Goal: Task Accomplishment & Management: Manage account settings

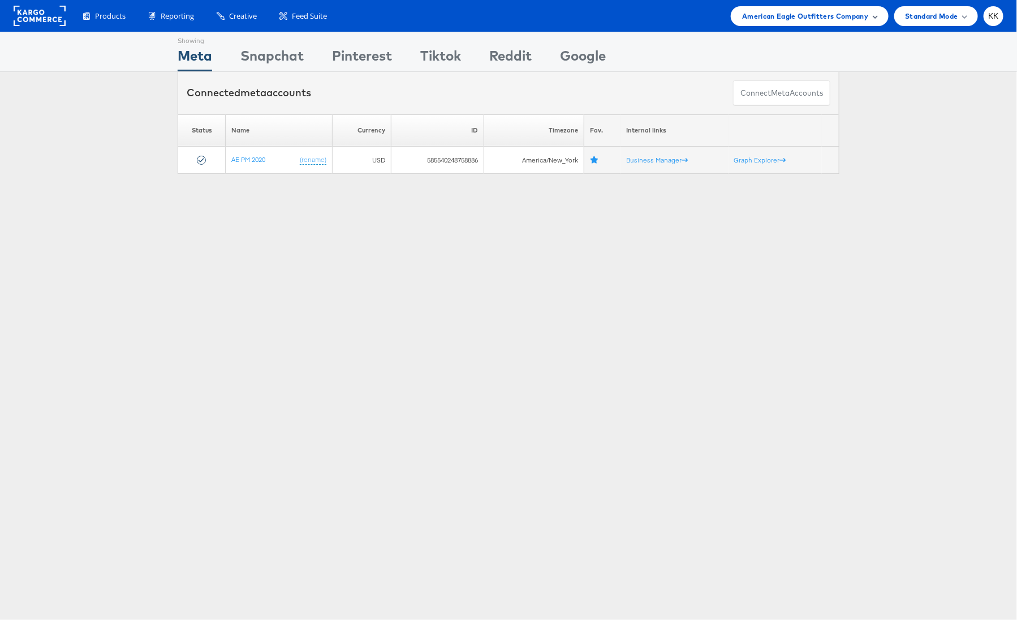
click at [805, 23] on div "American Eagle Outfitters Company" at bounding box center [809, 16] width 157 height 20
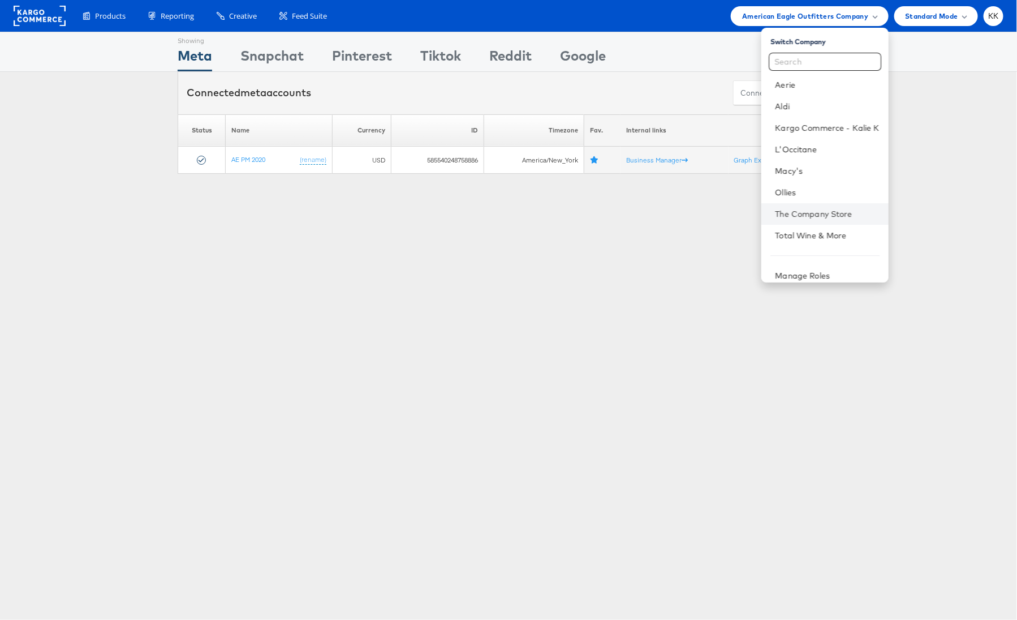
click at [822, 206] on li "The Company Store" at bounding box center [825, 213] width 127 height 21
click at [820, 213] on link "The Company Store" at bounding box center [827, 213] width 104 height 11
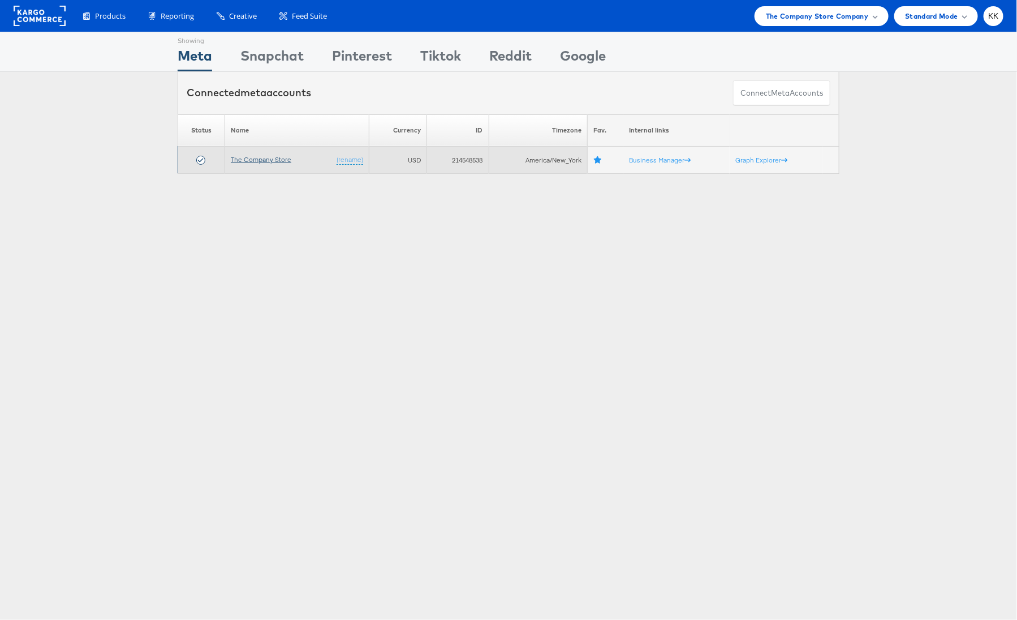
click at [260, 156] on link "The Company Store" at bounding box center [261, 159] width 61 height 8
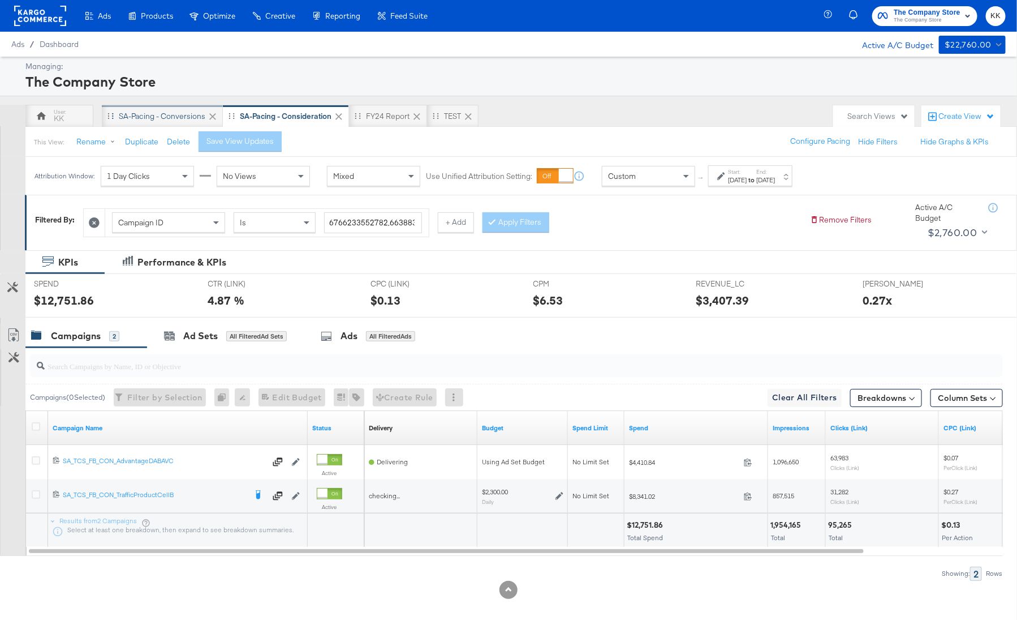
click at [160, 122] on div "SA-Pacing - Conversions" at bounding box center [162, 116] width 121 height 23
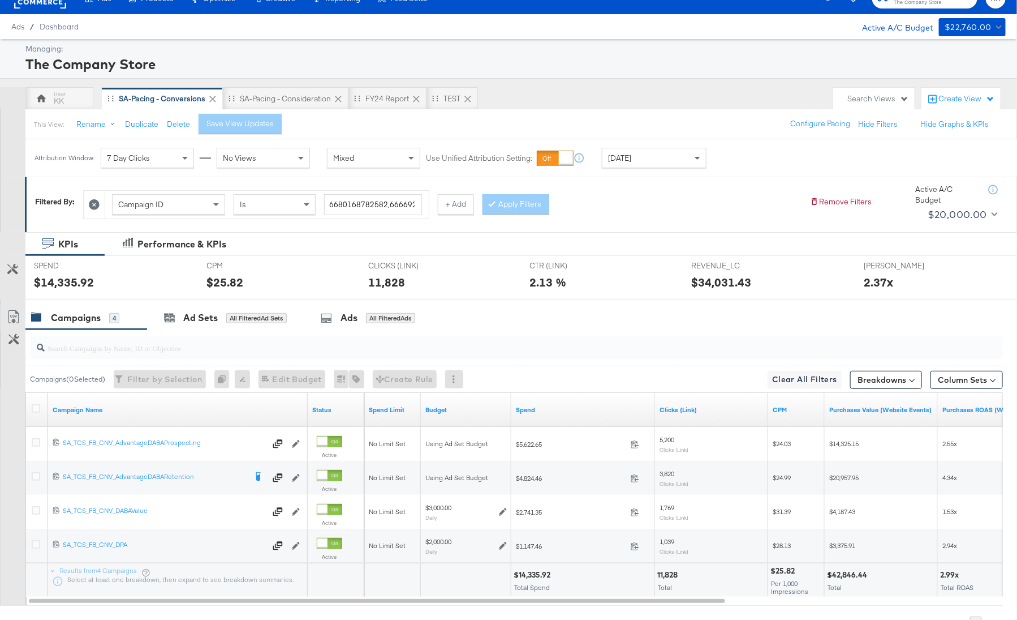
scroll to position [27, 0]
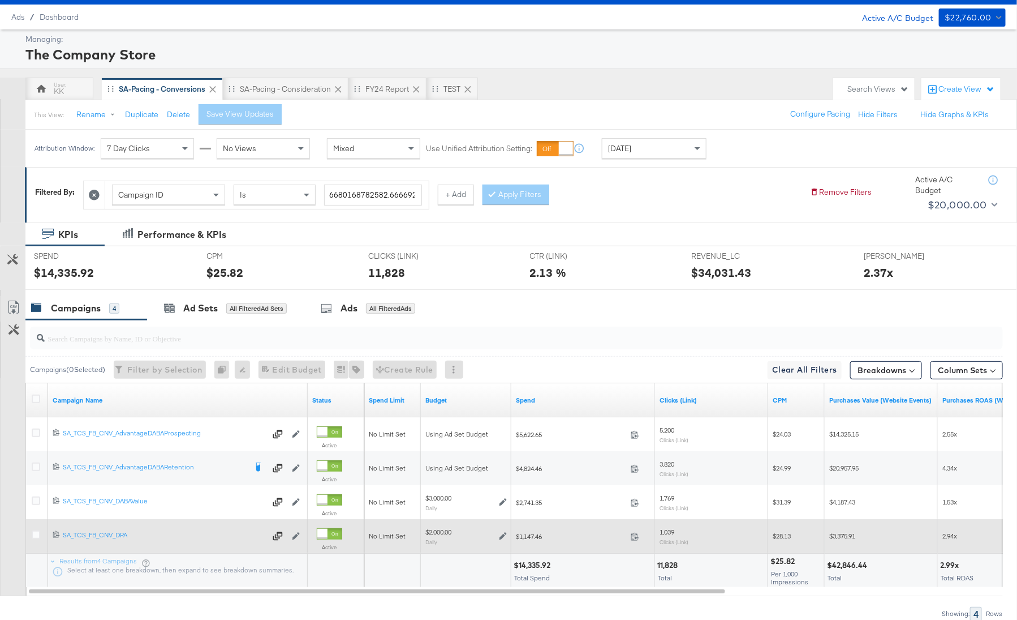
click at [36, 537] on div at bounding box center [38, 535] width 12 height 11
click at [36, 534] on icon at bounding box center [36, 534] width 8 height 8
click at [0, 0] on input "checkbox" at bounding box center [0, 0] width 0 height 0
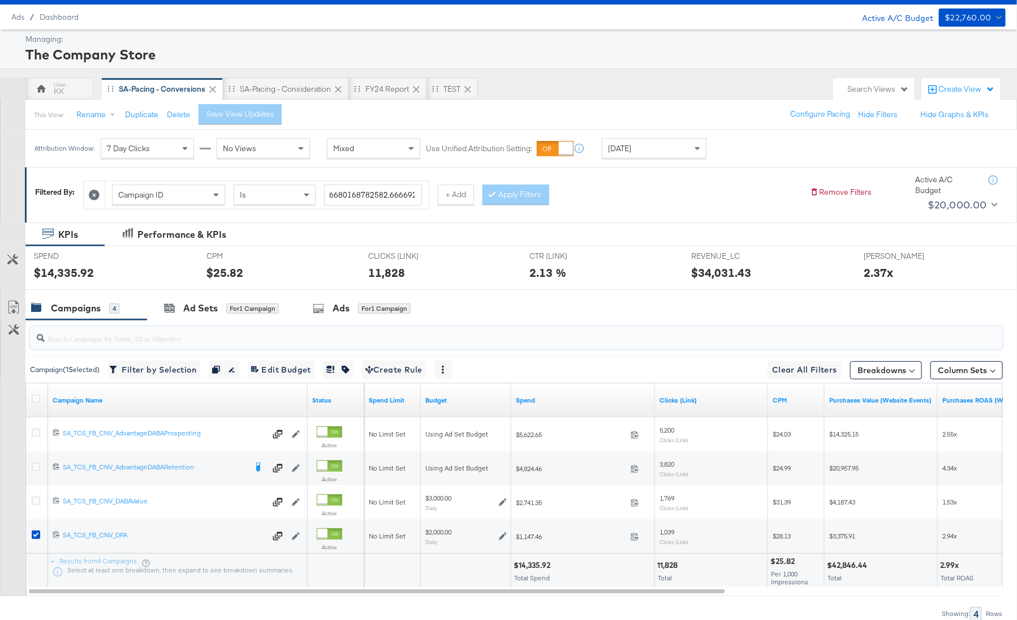
click at [169, 333] on input "search" at bounding box center [480, 333] width 870 height 22
click at [173, 312] on div "Ad Sets for 1 Campaign" at bounding box center [221, 308] width 115 height 13
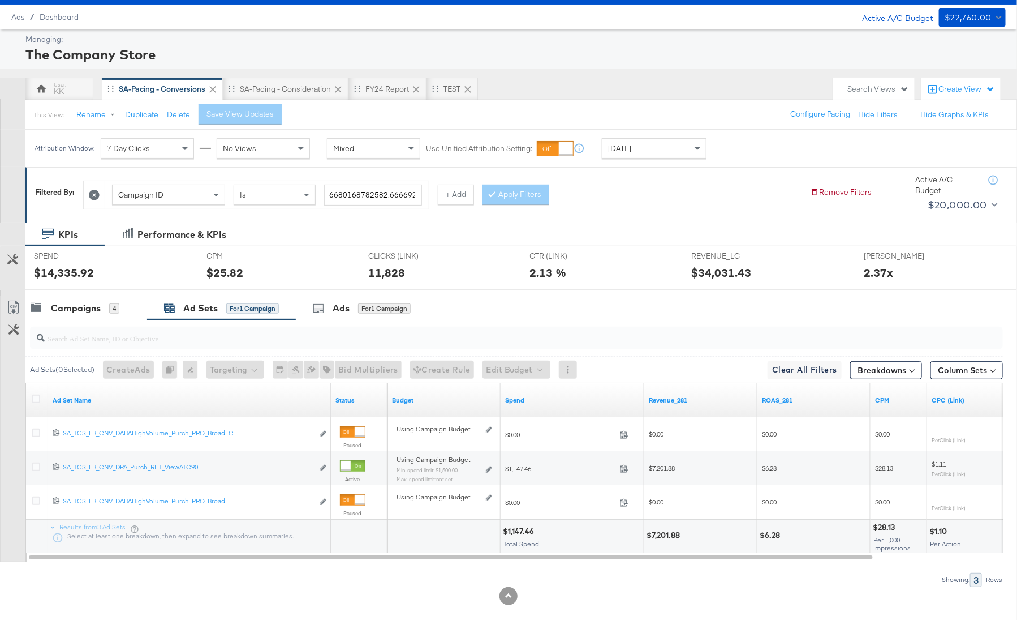
click at [72, 320] on div at bounding box center [514, 338] width 978 height 36
click at [70, 309] on div "Campaigns" at bounding box center [76, 308] width 50 height 13
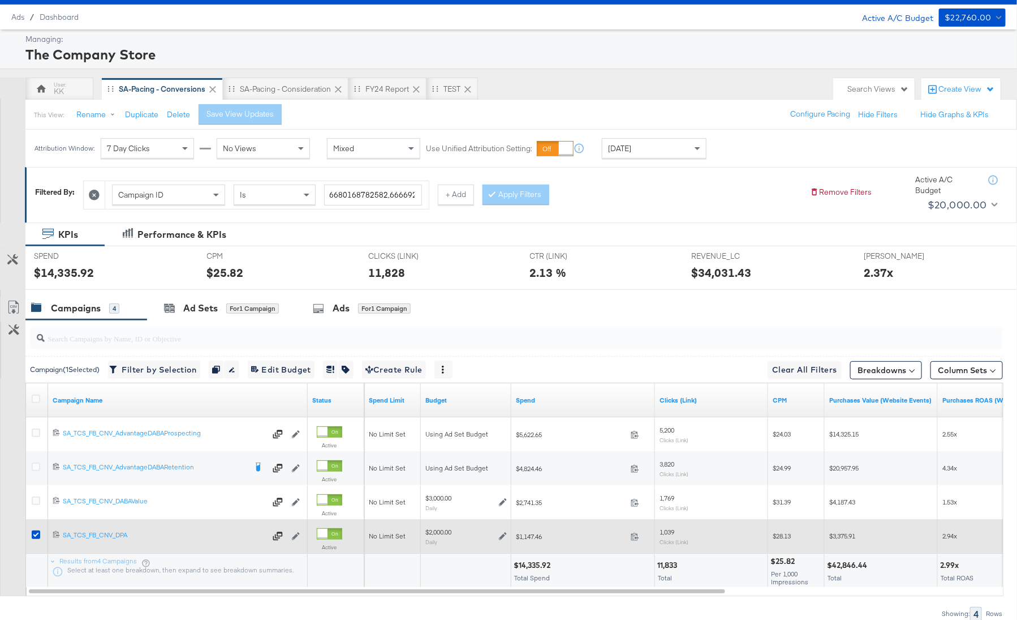
click at [33, 538] on div at bounding box center [38, 535] width 12 height 11
click at [33, 531] on icon at bounding box center [36, 534] width 8 height 8
click at [0, 0] on input "checkbox" at bounding box center [0, 0] width 0 height 0
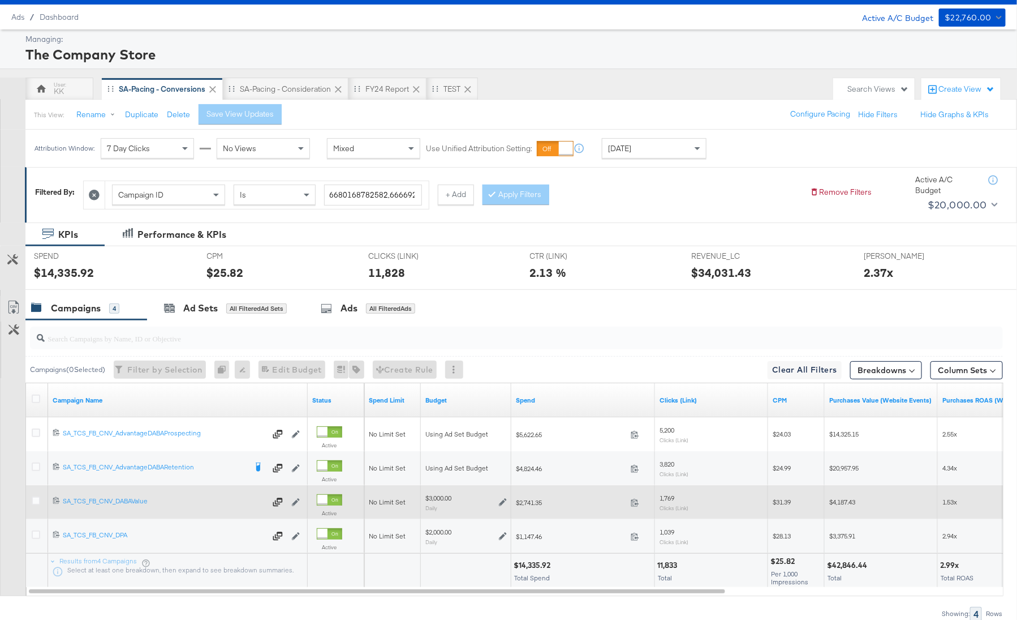
click at [33, 494] on div at bounding box center [37, 502] width 21 height 20
click at [42, 494] on div at bounding box center [37, 502] width 21 height 20
click at [37, 496] on icon at bounding box center [36, 500] width 8 height 8
click at [0, 0] on input "checkbox" at bounding box center [0, 0] width 0 height 0
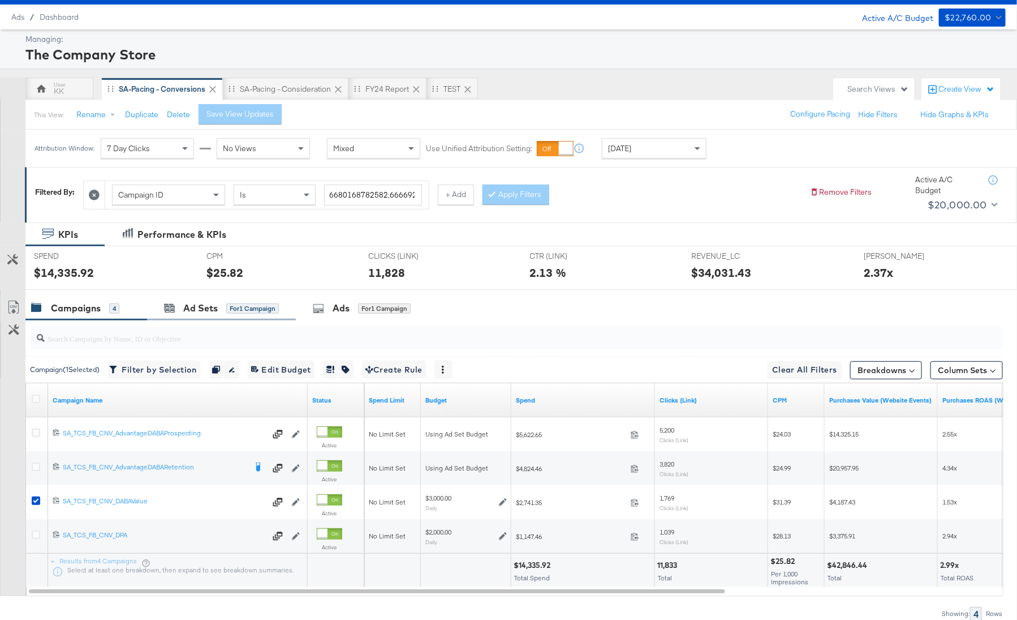
click at [186, 296] on div "Ad Sets for 1 Campaign" at bounding box center [221, 308] width 149 height 24
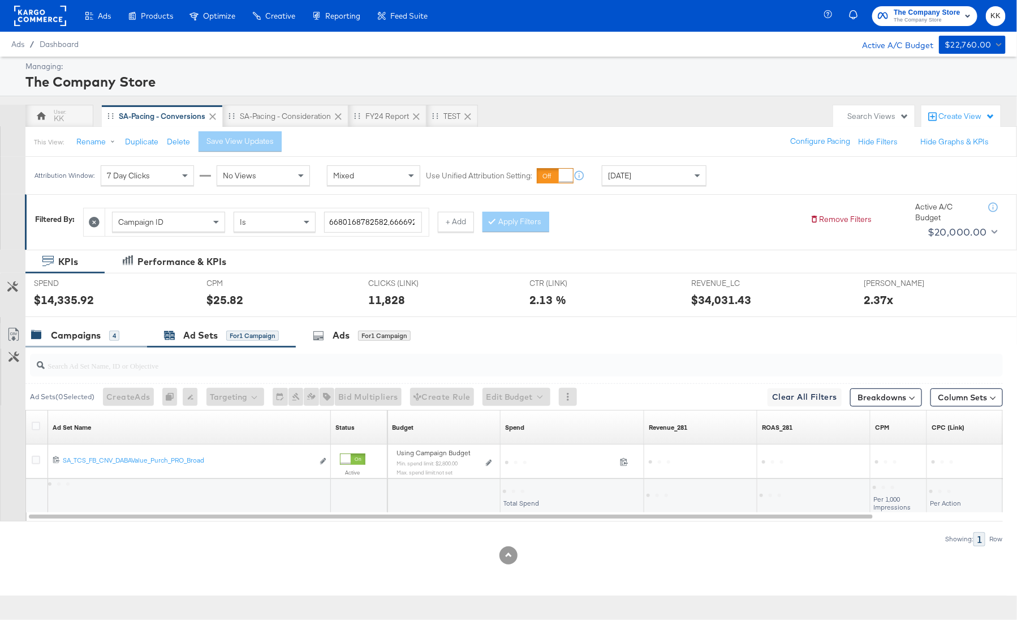
scroll to position [0, 0]
click at [94, 324] on div "Campaigns 4" at bounding box center [86, 335] width 122 height 24
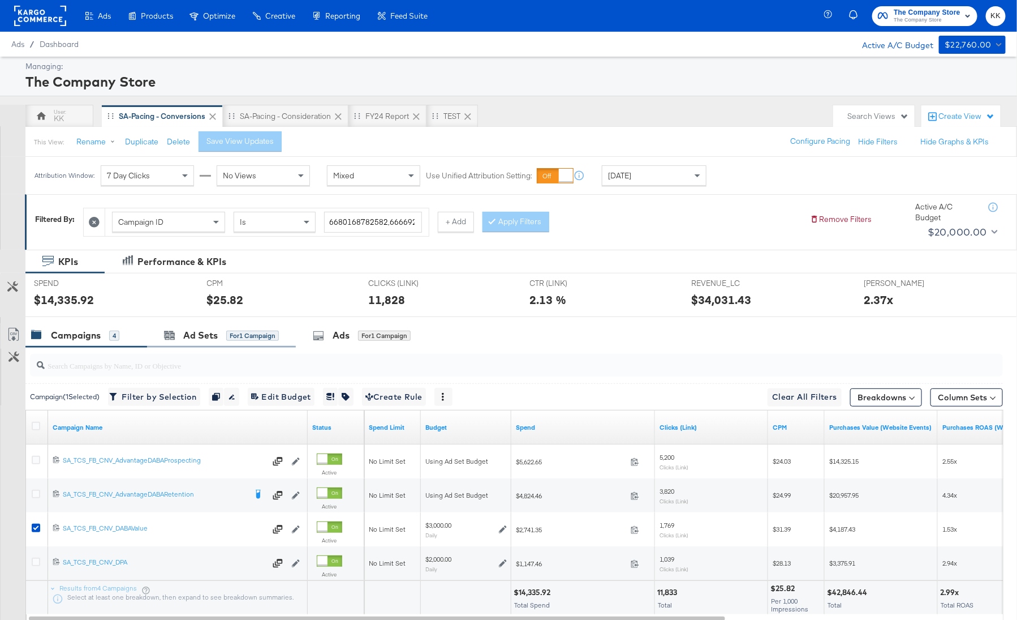
click at [201, 326] on div "Ad Sets for 1 Campaign" at bounding box center [221, 335] width 149 height 24
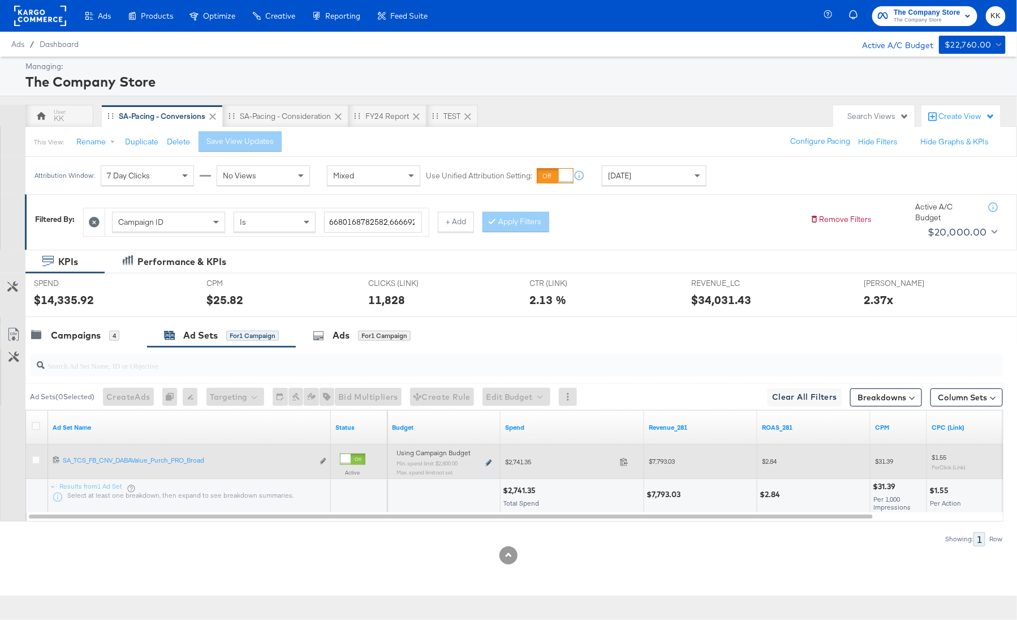
click at [489, 463] on icon at bounding box center [489, 462] width 6 height 6
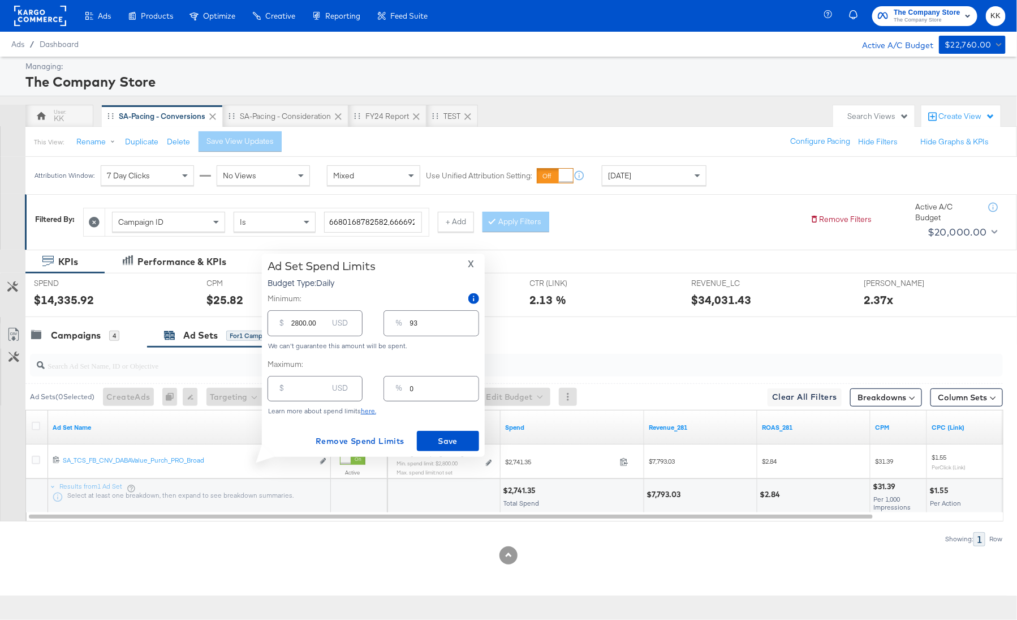
click at [297, 325] on input "2800.00" at bounding box center [309, 318] width 36 height 24
type input "200.00"
type input "7"
type input "2500.00"
type input "83"
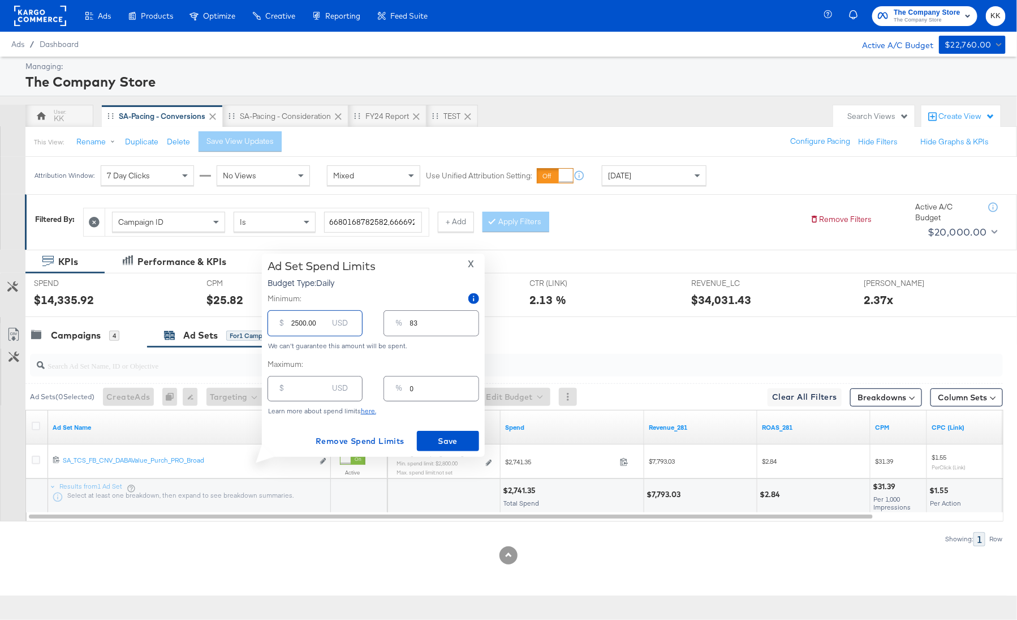
type input "200.00"
type input "7"
type input "2400.00"
type input "80"
type input "200.00"
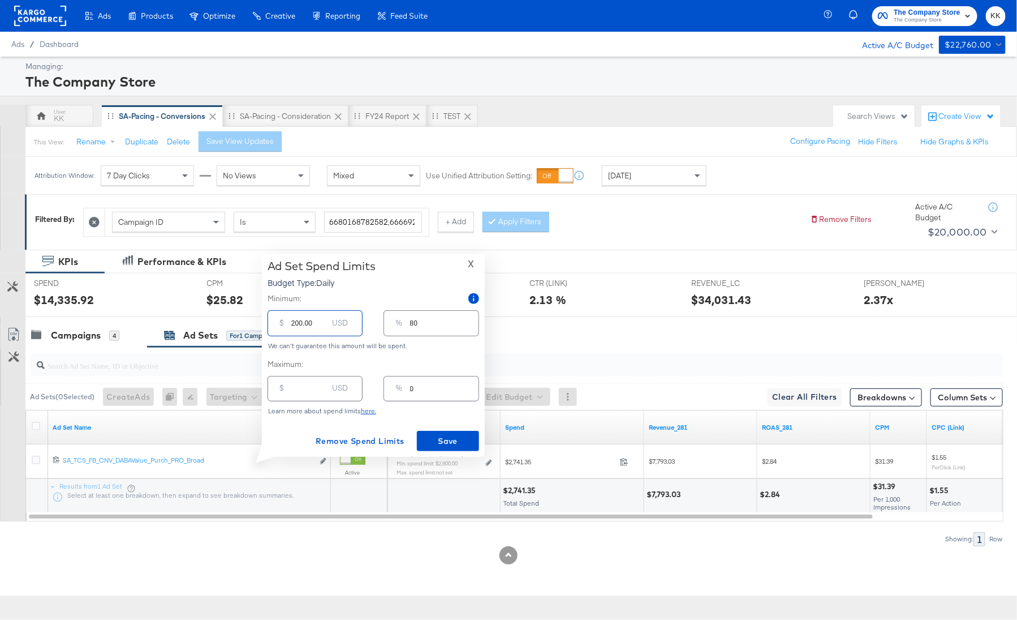
type input "7"
type input "2300.00"
type input "77"
type input "2300.00"
click at [445, 450] on button "Save" at bounding box center [448, 441] width 62 height 20
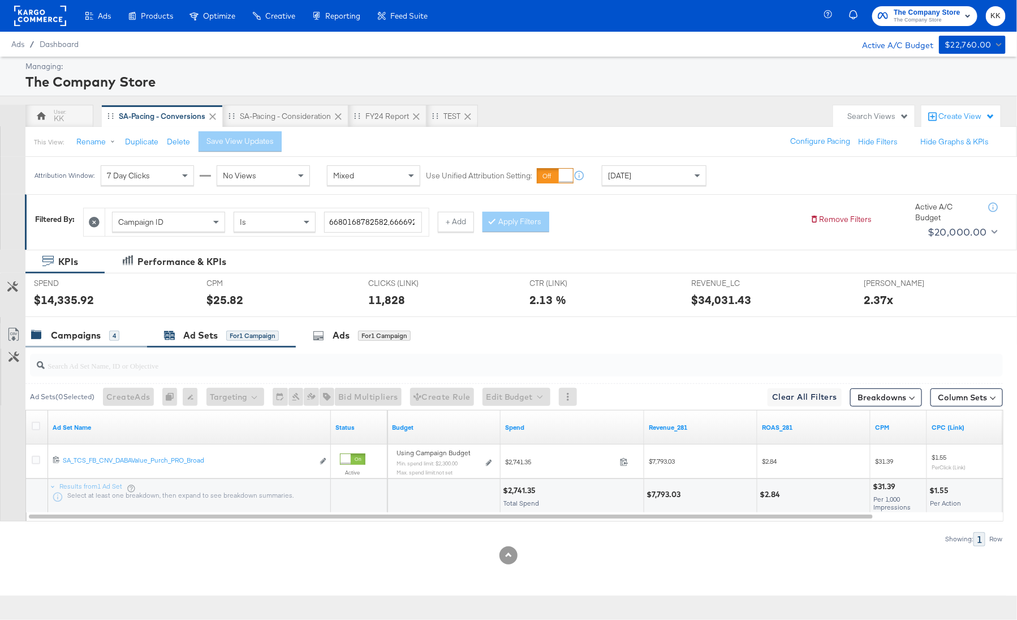
click at [76, 344] on div "Campaigns 4" at bounding box center [86, 335] width 122 height 24
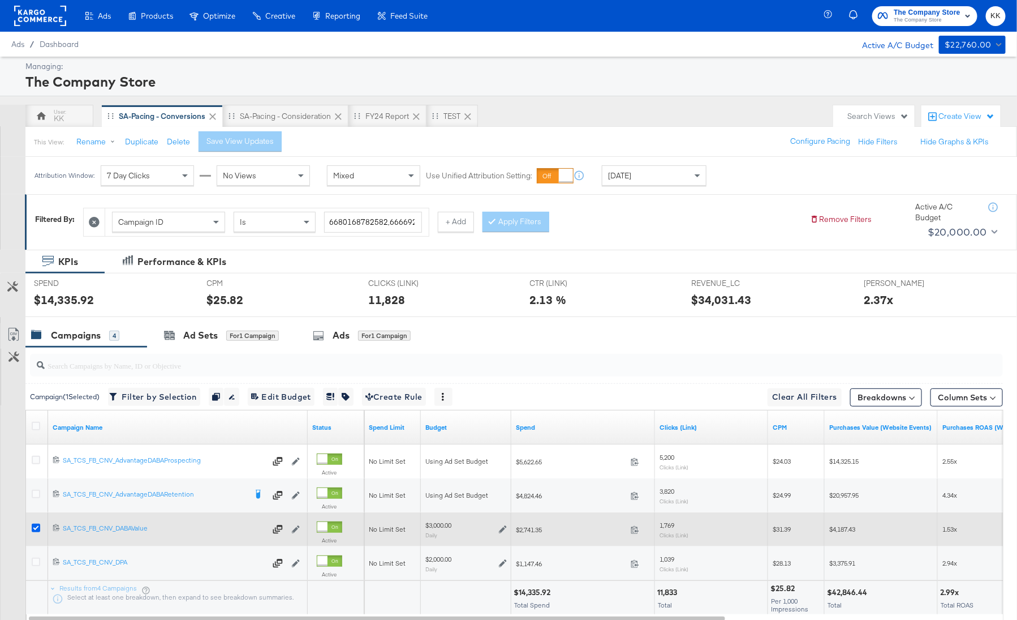
click at [35, 524] on icon at bounding box center [36, 527] width 8 height 8
click at [0, 0] on input "checkbox" at bounding box center [0, 0] width 0 height 0
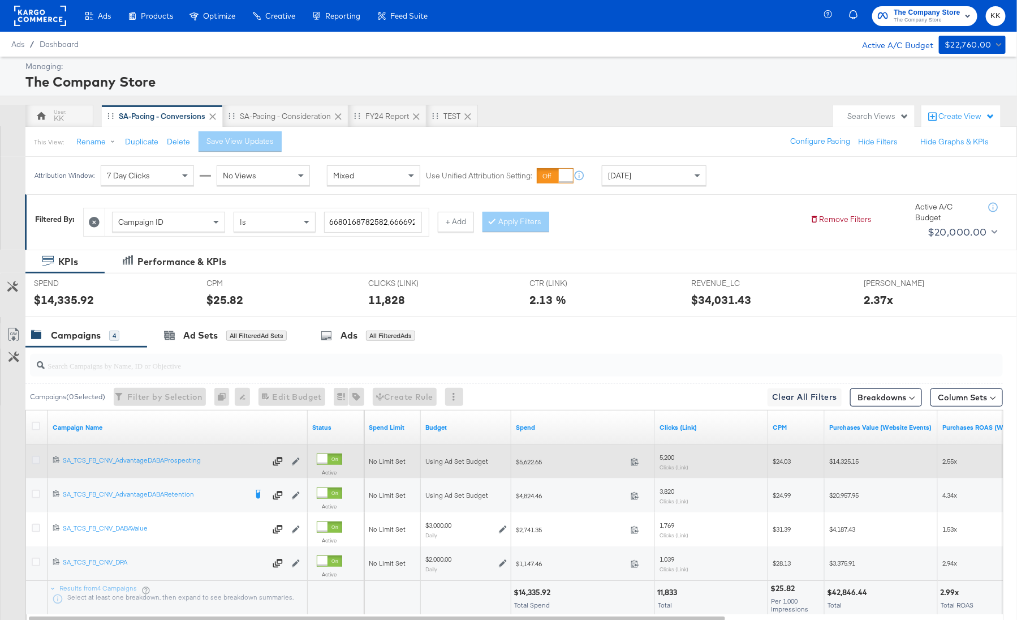
click at [35, 460] on icon at bounding box center [36, 459] width 8 height 8
click at [0, 0] on input "checkbox" at bounding box center [0, 0] width 0 height 0
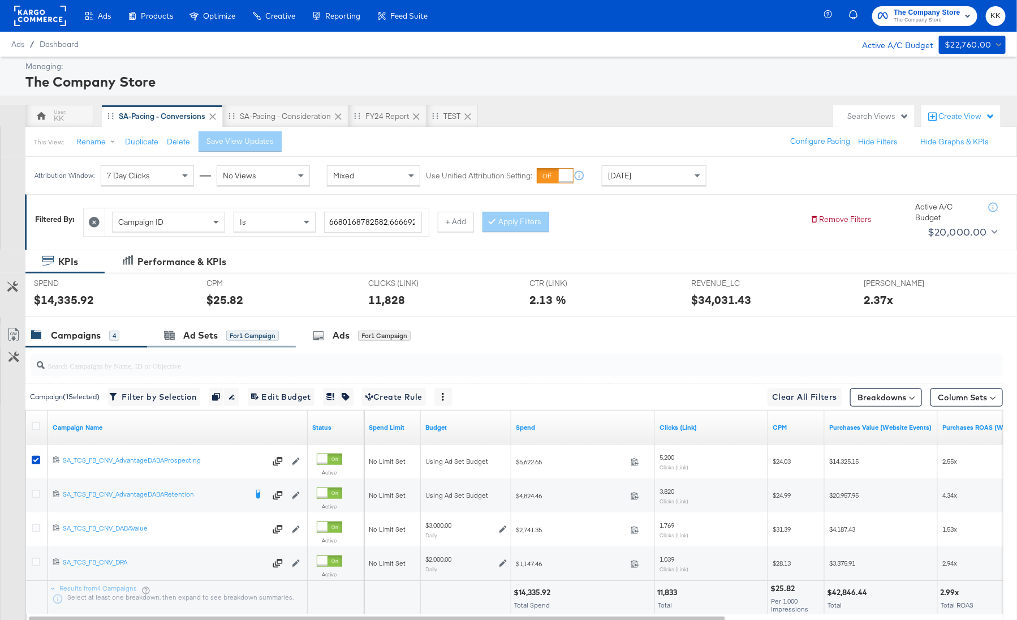
click at [200, 323] on div "Ad Sets for 1 Campaign" at bounding box center [221, 335] width 149 height 24
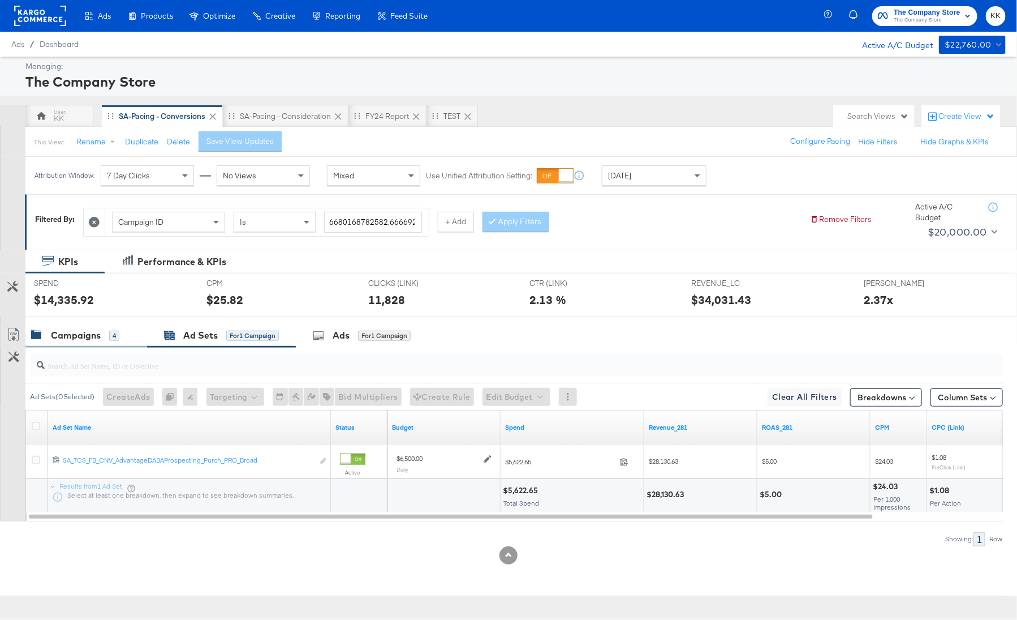
click at [80, 340] on div "Campaigns" at bounding box center [76, 335] width 50 height 13
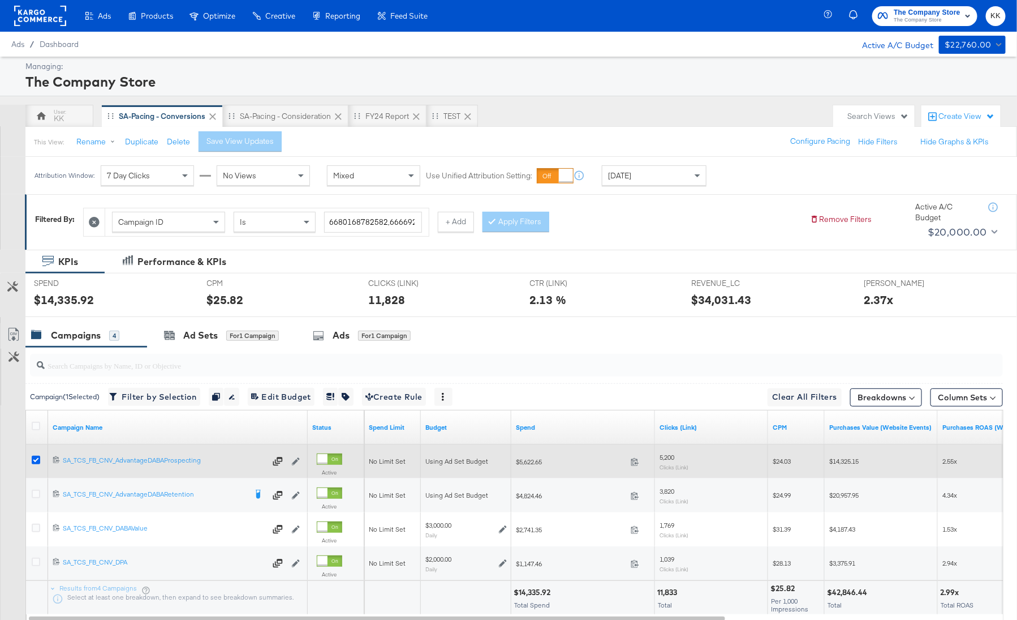
click at [38, 461] on icon at bounding box center [36, 459] width 8 height 8
click at [0, 0] on input "checkbox" at bounding box center [0, 0] width 0 height 0
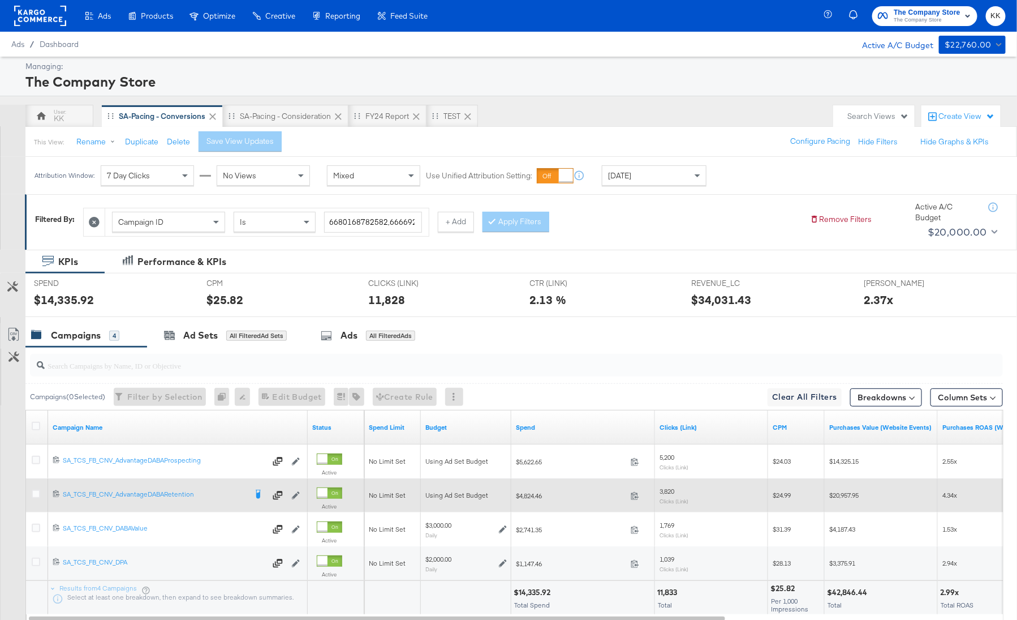
click at [38, 488] on div at bounding box center [37, 495] width 21 height 20
click at [37, 489] on icon at bounding box center [36, 493] width 8 height 8
click at [0, 0] on input "checkbox" at bounding box center [0, 0] width 0 height 0
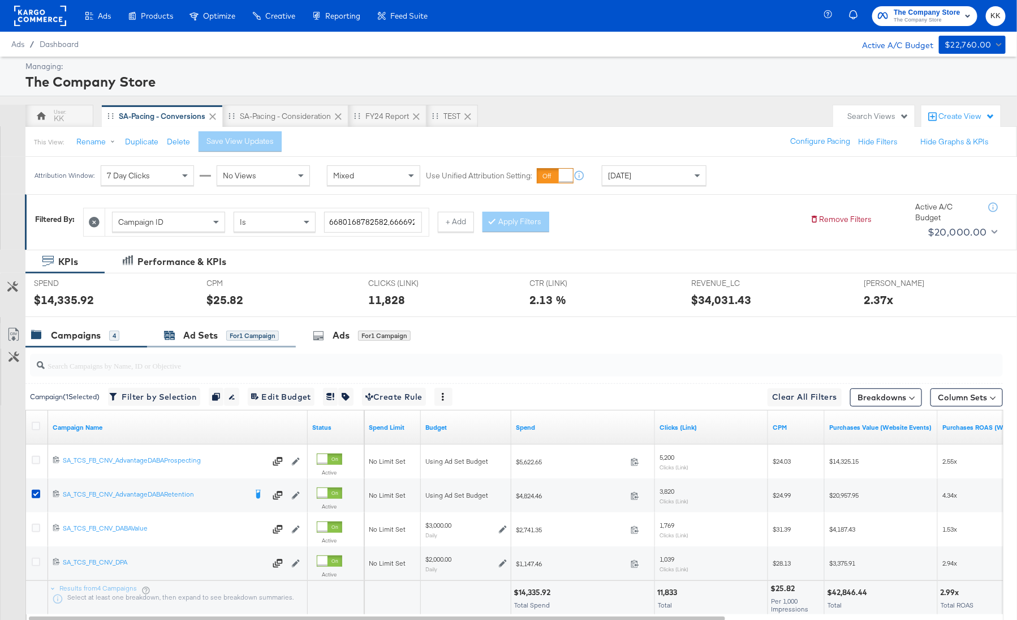
click at [206, 340] on div "Ad Sets" at bounding box center [200, 335] width 35 height 13
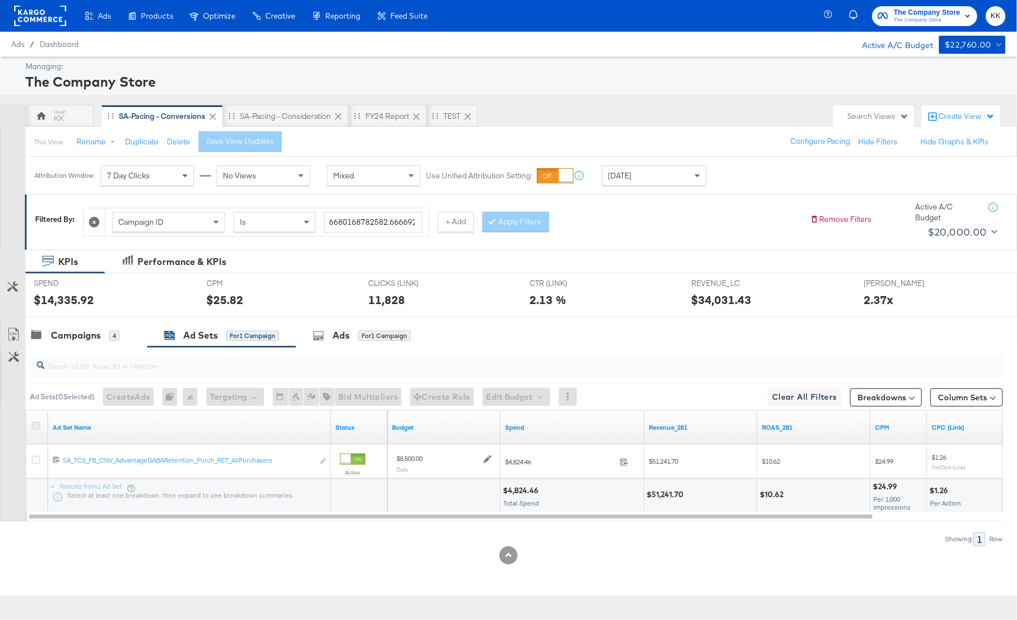
click at [33, 426] on icon at bounding box center [36, 426] width 8 height 8
click at [0, 0] on input "checkbox" at bounding box center [0, 0] width 0 height 0
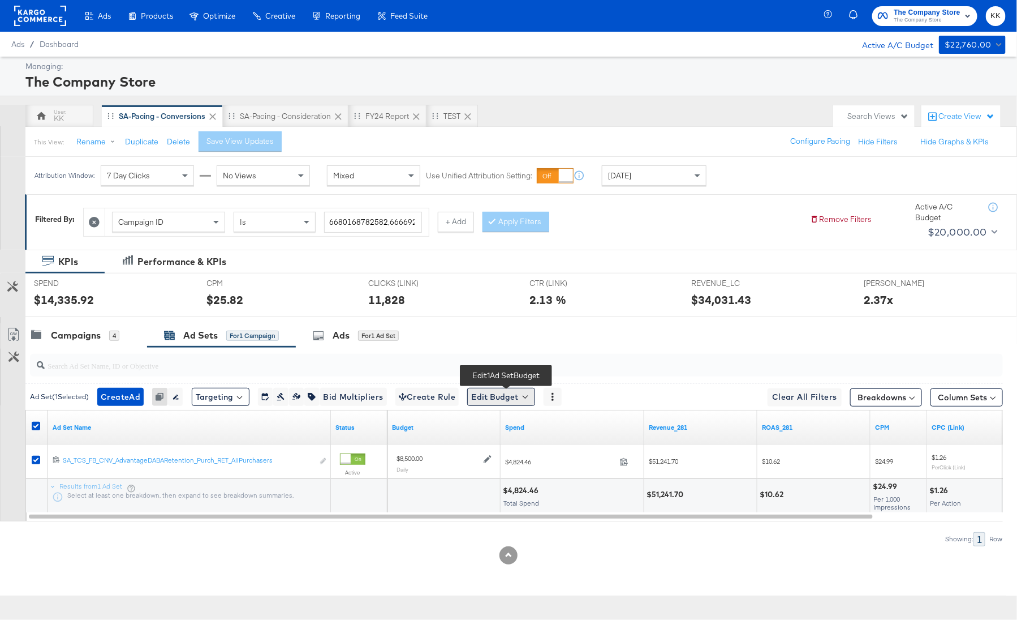
click at [482, 393] on button "Edit Budget" at bounding box center [501, 397] width 68 height 18
click at [458, 552] on div at bounding box center [508, 555] width 1017 height 18
click at [78, 329] on div "Campaigns" at bounding box center [76, 335] width 50 height 13
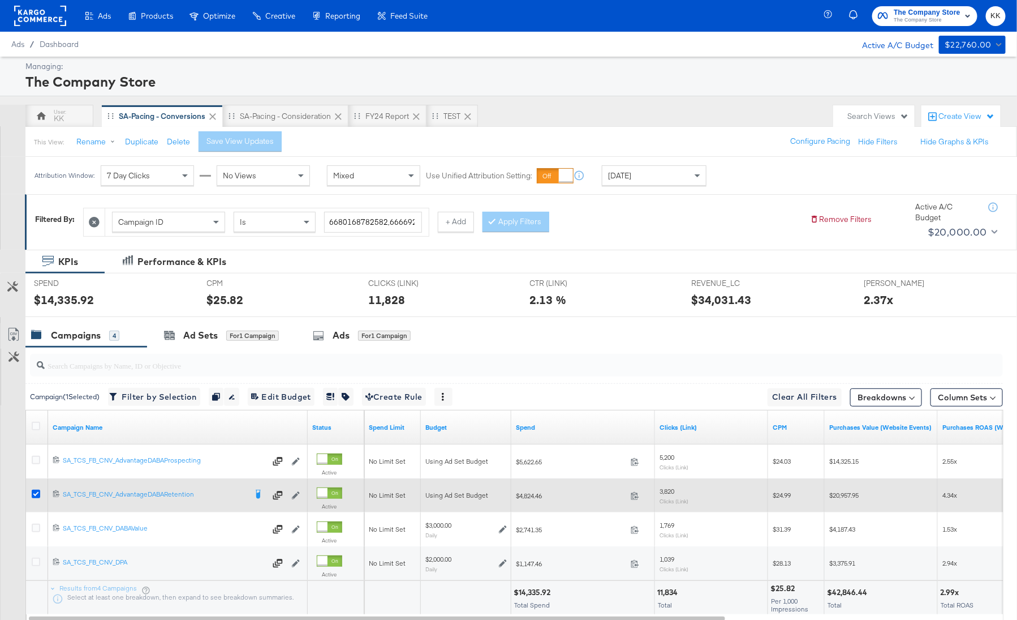
click at [38, 494] on icon at bounding box center [36, 493] width 8 height 8
click at [0, 0] on input "checkbox" at bounding box center [0, 0] width 0 height 0
